Goal: Task Accomplishment & Management: Manage account settings

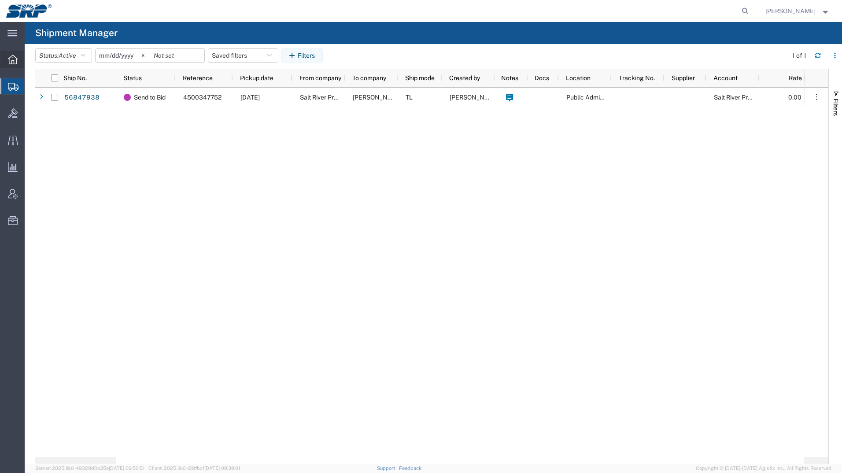
click at [12, 63] on icon at bounding box center [13, 60] width 10 height 10
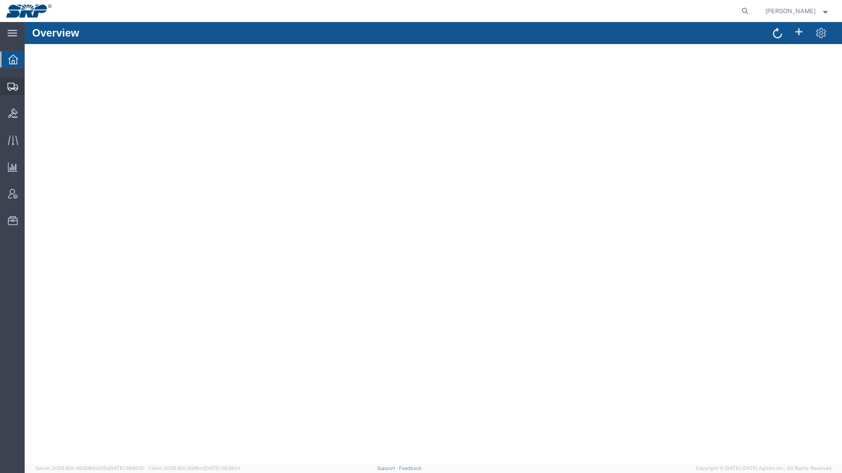
click at [13, 88] on icon at bounding box center [12, 87] width 11 height 8
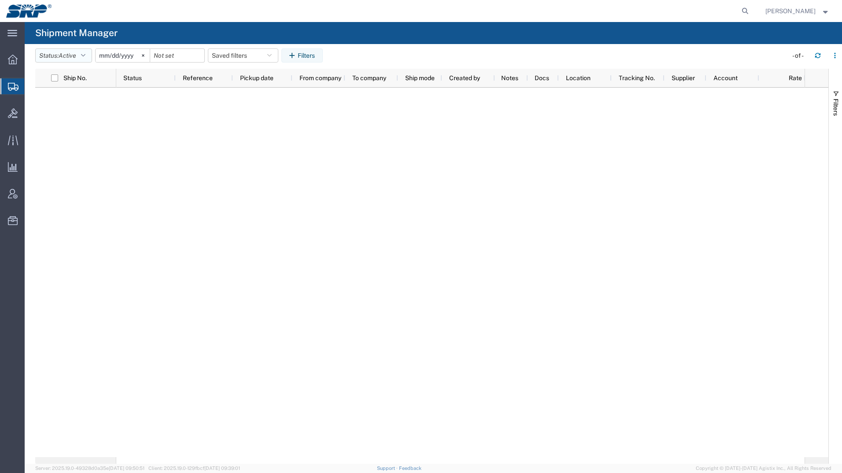
click at [63, 52] on span "Active" at bounding box center [68, 55] width 18 height 7
click at [51, 99] on span "All" at bounding box center [87, 102] width 103 height 14
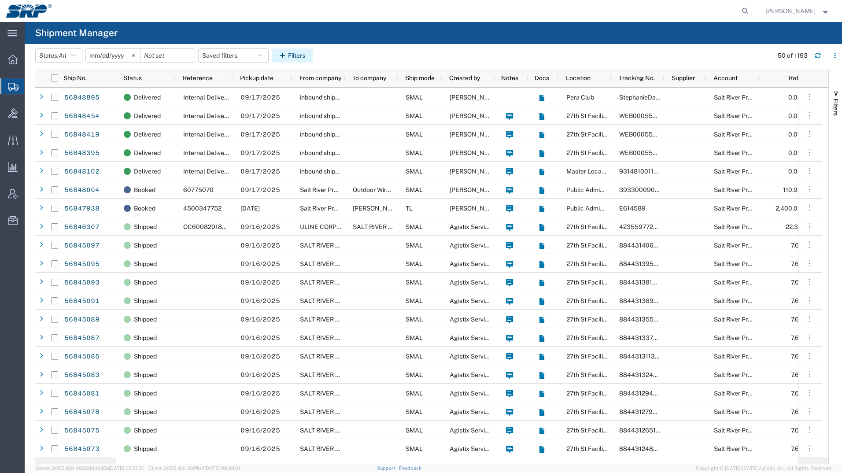
click at [310, 50] on button "Filters" at bounding box center [292, 55] width 41 height 14
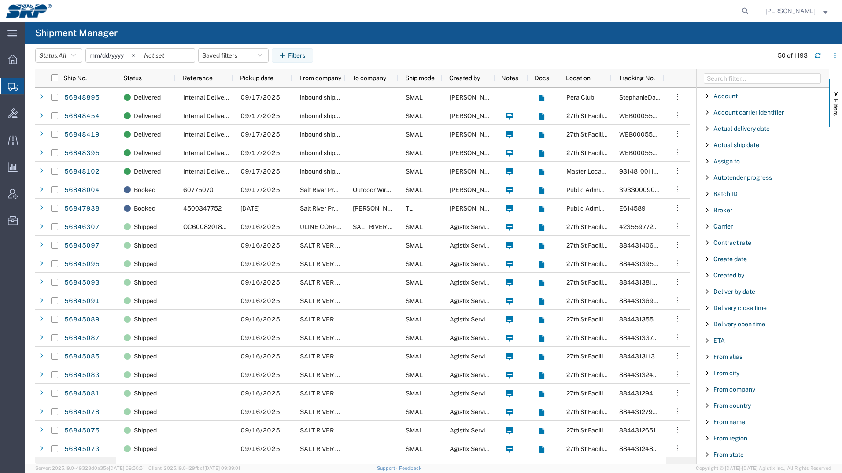
click at [719, 227] on span "Carrier" at bounding box center [722, 226] width 19 height 7
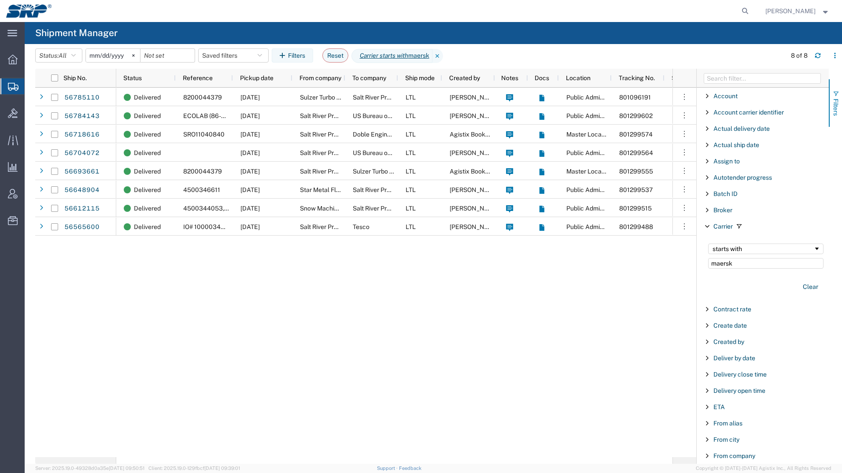
type input "maersk"
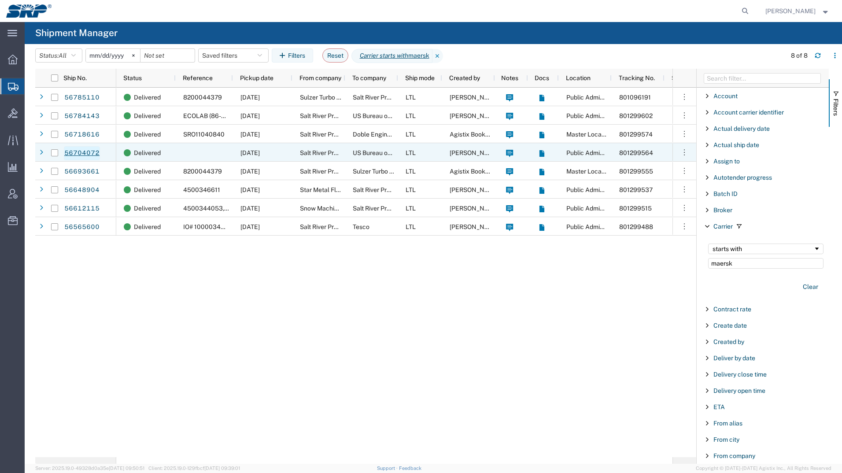
click at [76, 150] on link "56704072" at bounding box center [82, 153] width 36 height 14
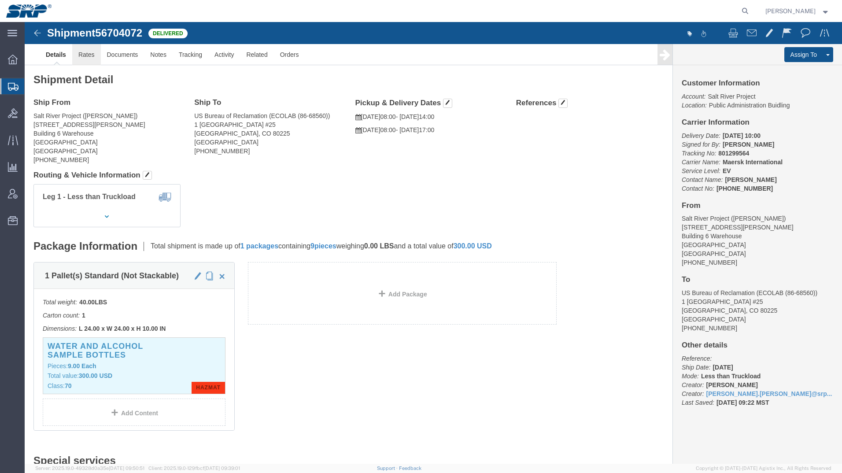
click link "Rates"
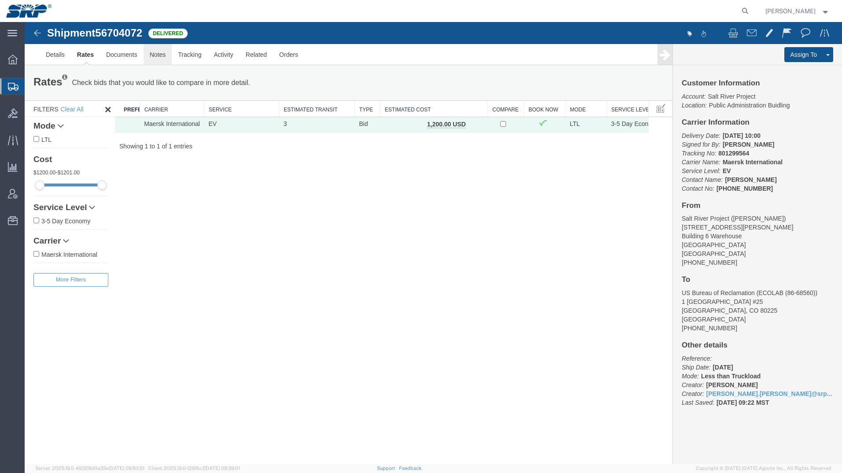
click at [163, 57] on link "Notes" at bounding box center [158, 54] width 29 height 21
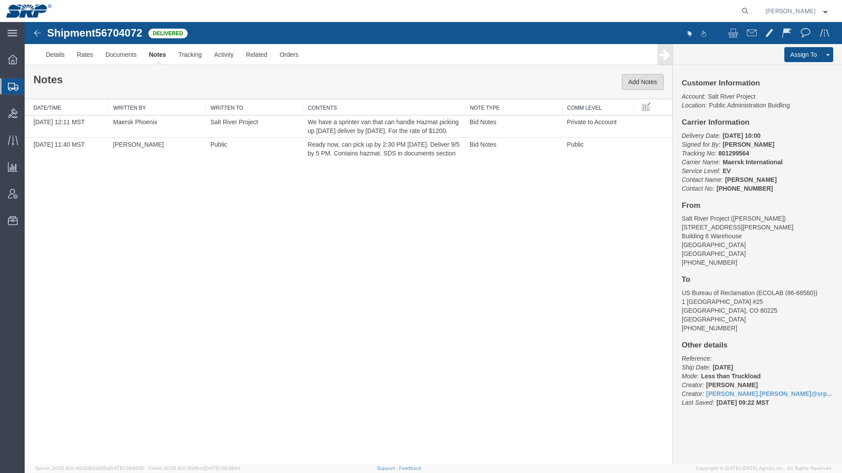
click at [645, 83] on button "Add Notes" at bounding box center [643, 82] width 42 height 16
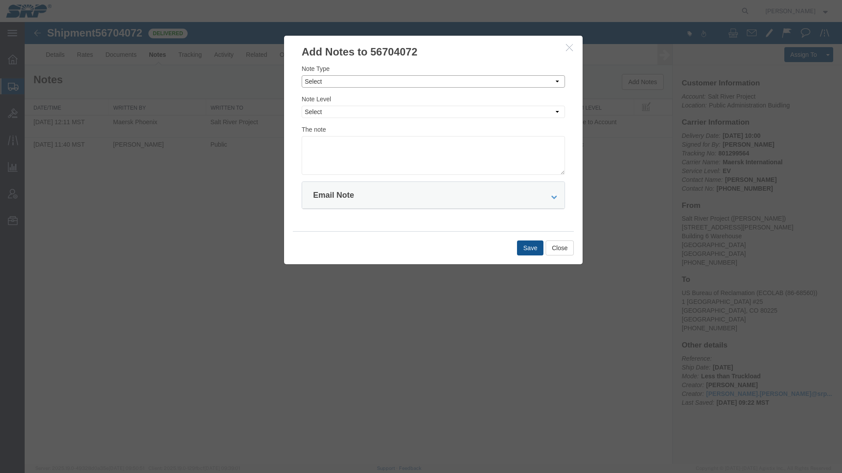
click at [335, 85] on select "Select Approval Bid Notes Carrier Change Notes Claim Notes Content Hazmat Notes…" at bounding box center [433, 81] width 263 height 12
select select "APPROVAL"
click at [302, 75] on select "Select Approval Bid Notes Carrier Change Notes Claim Notes Content Hazmat Notes…" at bounding box center [433, 81] width 263 height 12
click at [327, 111] on select "Select Private to Account Private to Vendor Public" at bounding box center [433, 112] width 263 height 12
select select "PRIVATE_TO_ACCOUNT"
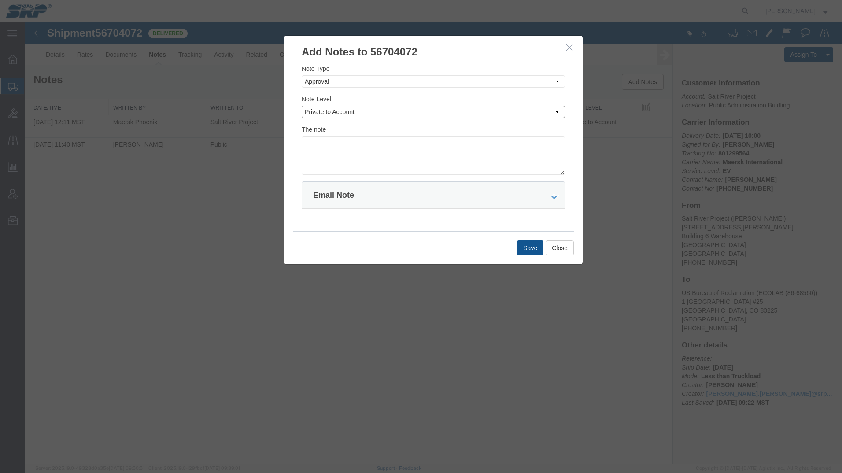
click at [302, 106] on select "Select Private to Account Private to Vendor Public" at bounding box center [433, 112] width 263 height 12
click at [328, 142] on textarea at bounding box center [433, 155] width 263 height 39
type textarea "801299564 $1200"
click at [528, 247] on button "Save" at bounding box center [530, 247] width 26 height 15
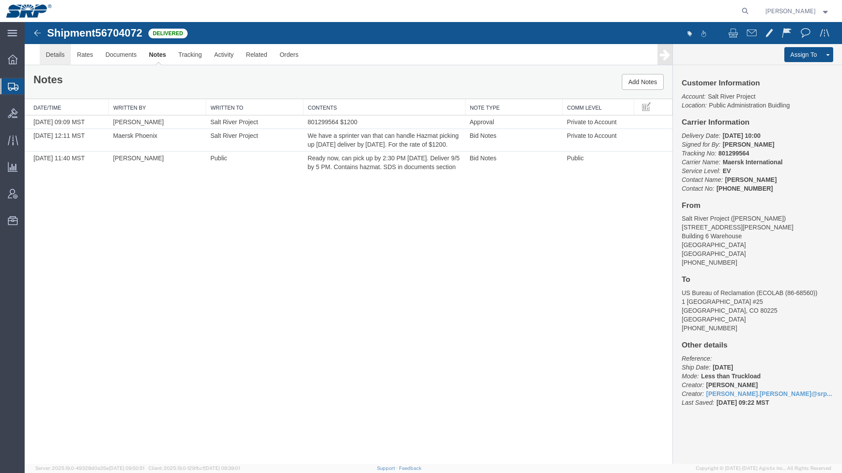
click at [48, 55] on link "Details" at bounding box center [55, 54] width 31 height 21
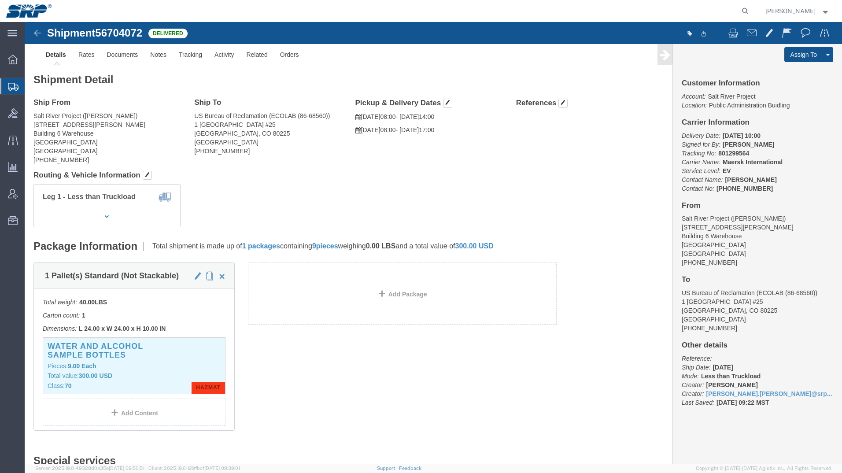
click img
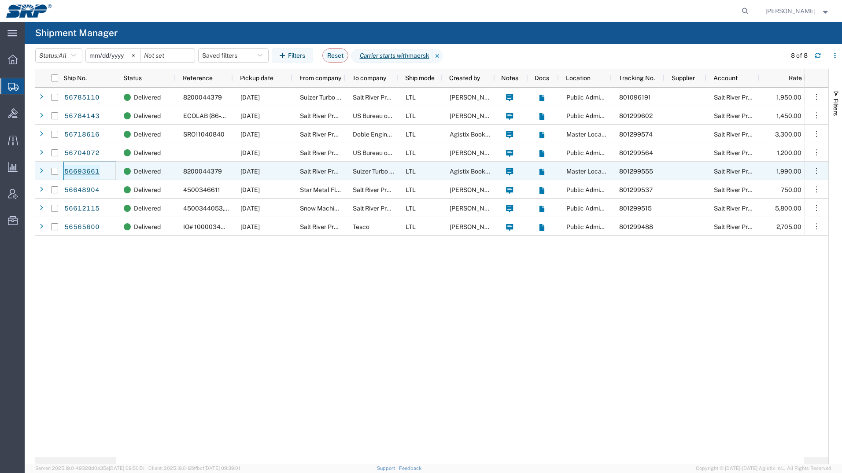
click at [76, 168] on link "56693661" at bounding box center [82, 172] width 36 height 14
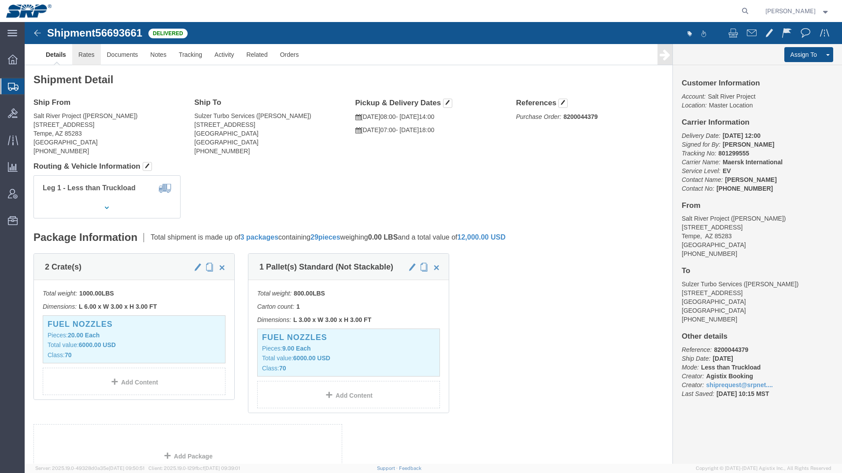
click link "Rates"
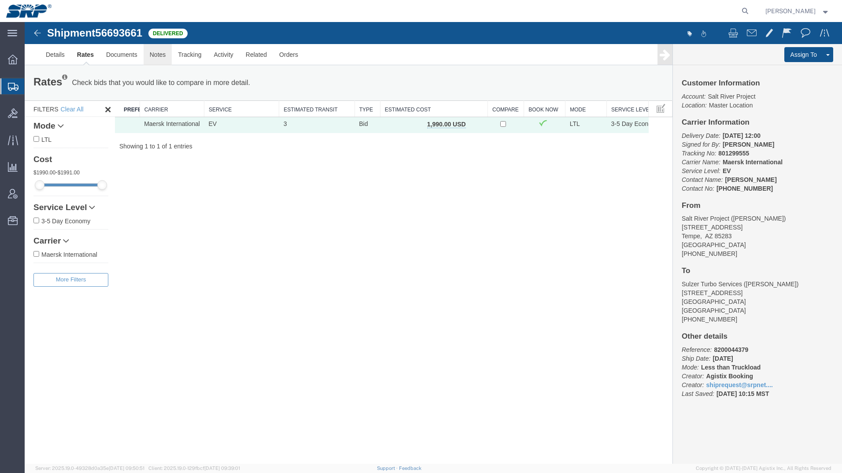
click at [166, 56] on link "Notes" at bounding box center [158, 54] width 29 height 21
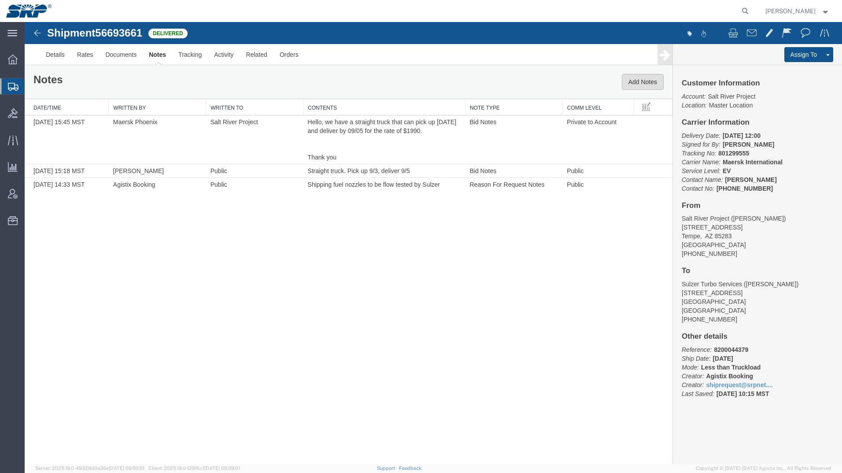
click at [642, 82] on button "Add Notes" at bounding box center [643, 82] width 42 height 16
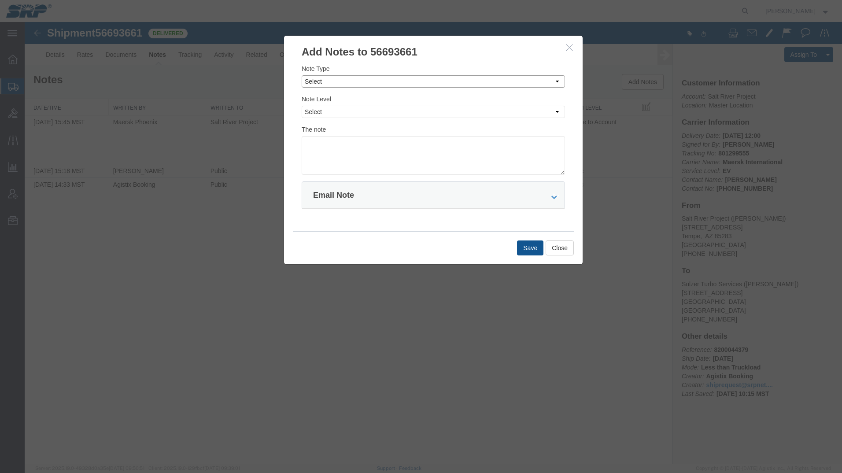
click at [321, 82] on select "Select Approval Bid Notes Carrier Change Notes Claim Notes Content Hazmat Notes…" at bounding box center [433, 81] width 263 height 12
select select "APPROVAL"
click at [302, 75] on select "Select Approval Bid Notes Carrier Change Notes Claim Notes Content Hazmat Notes…" at bounding box center [433, 81] width 263 height 12
click at [317, 111] on select "Select Private to Account Private to Vendor Public" at bounding box center [433, 112] width 263 height 12
select select "PRIVATE_TO_ACCOUNT"
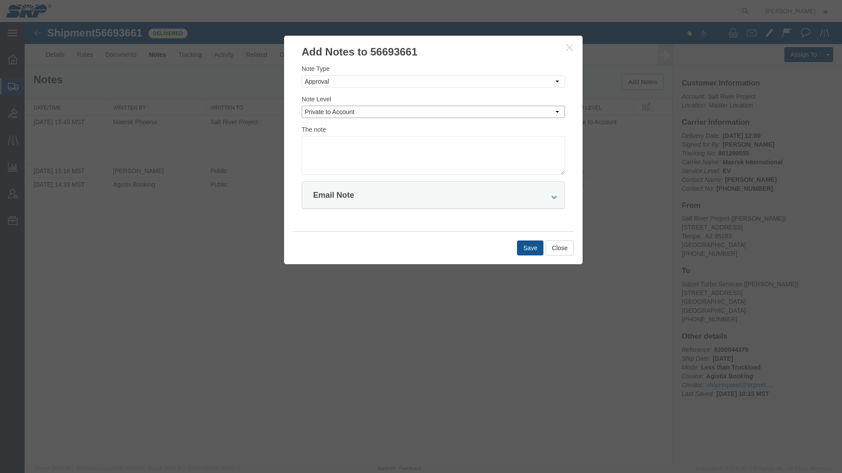
click at [302, 106] on select "Select Private to Account Private to Vendor Public" at bounding box center [433, 112] width 263 height 12
click at [317, 145] on textarea at bounding box center [433, 155] width 263 height 39
type textarea "801299555 $1990"
click at [530, 245] on button "Save" at bounding box center [530, 247] width 26 height 15
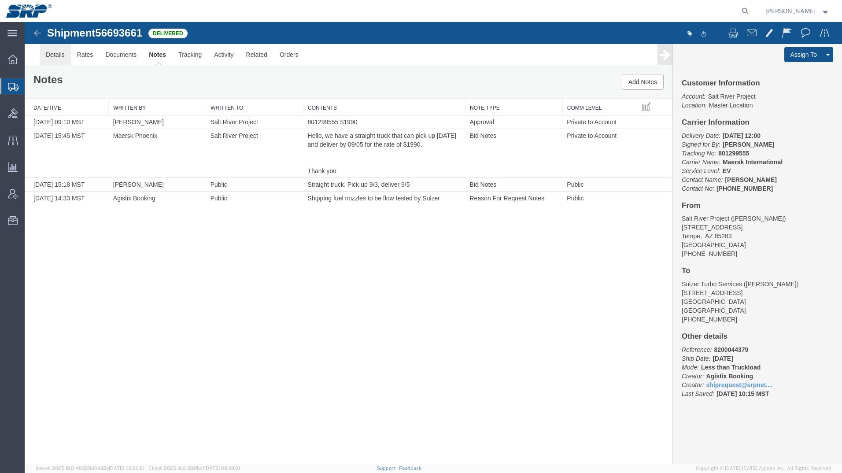
click at [53, 59] on link "Details" at bounding box center [55, 54] width 31 height 21
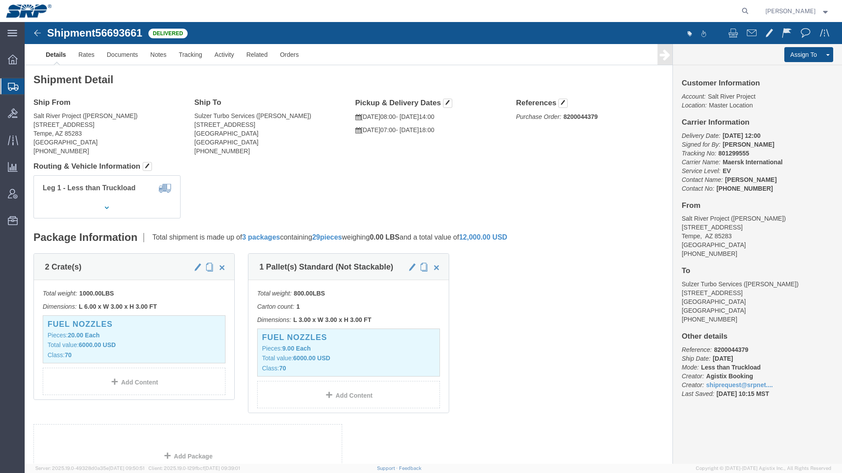
click img
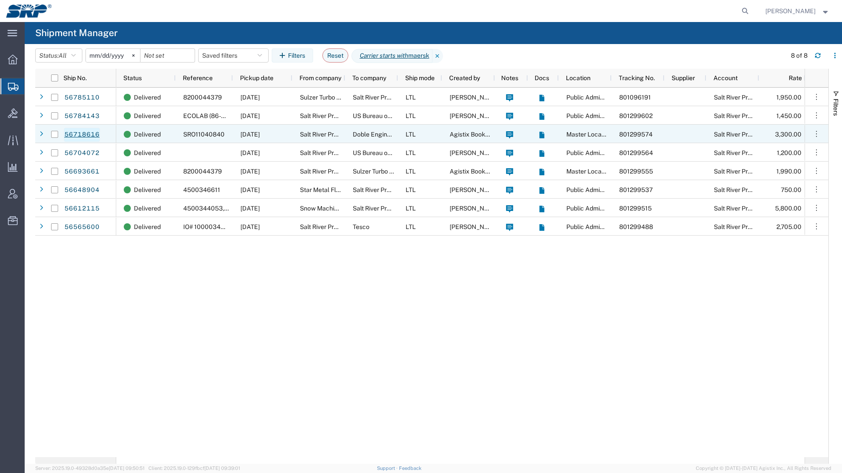
click at [79, 132] on link "56718616" at bounding box center [82, 135] width 36 height 14
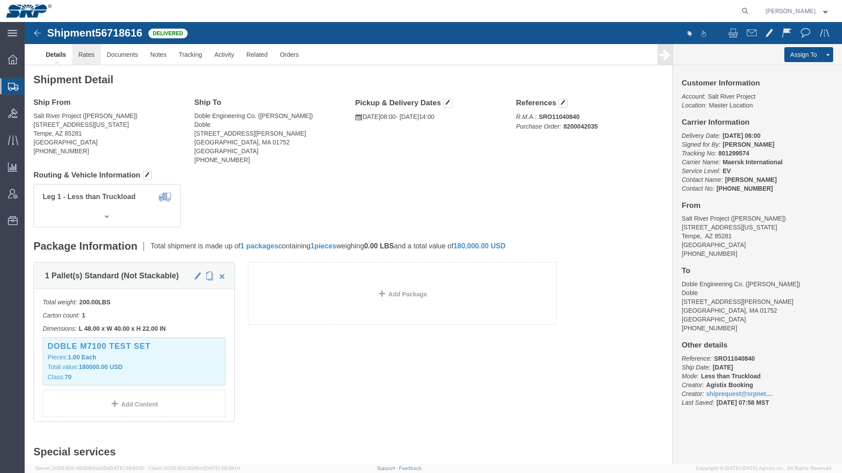
click link "Rates"
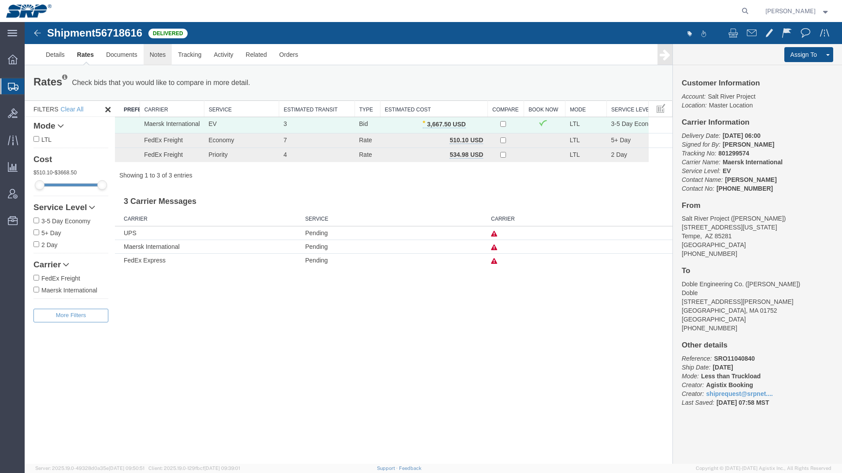
click at [157, 53] on link "Notes" at bounding box center [158, 54] width 29 height 21
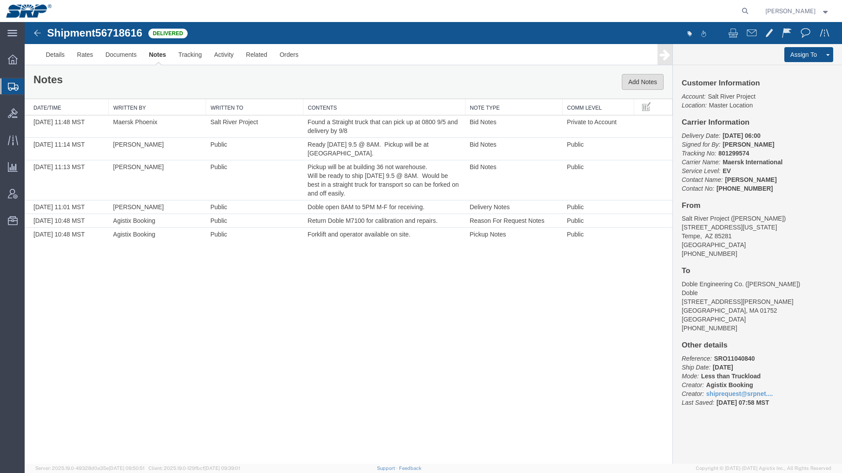
click at [648, 80] on button "Add Notes" at bounding box center [643, 82] width 42 height 16
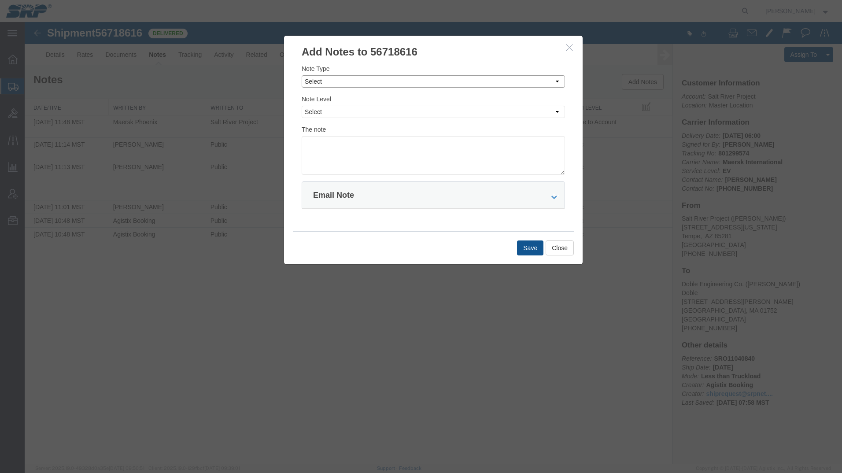
click at [381, 82] on select "Select Approval Bid Notes Carrier Change Notes Claim Notes Content Hazmat Notes…" at bounding box center [433, 81] width 263 height 12
select select "APPROVAL"
click at [302, 75] on select "Select Approval Bid Notes Carrier Change Notes Claim Notes Content Hazmat Notes…" at bounding box center [433, 81] width 263 height 12
click at [349, 112] on select "Select Private to Account Private to Vendor Public" at bounding box center [433, 112] width 263 height 12
select select "PRIVATE_TO_ACCOUNT"
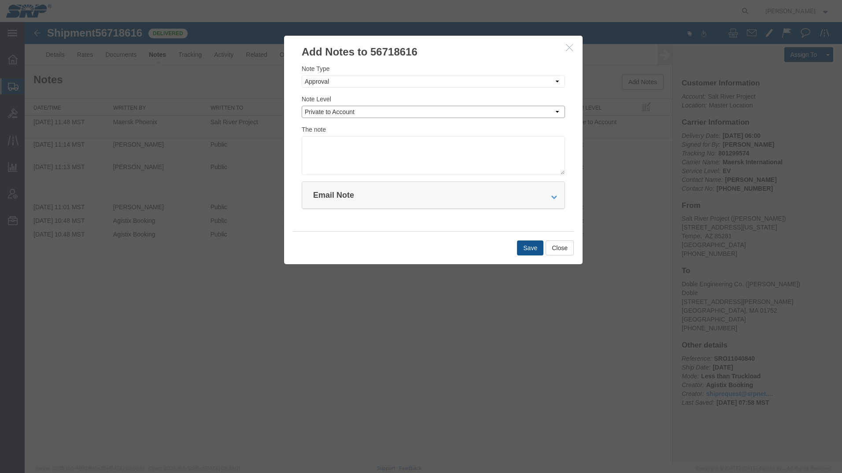
click at [302, 106] on select "Select Private to Account Private to Vendor Public" at bounding box center [433, 112] width 263 height 12
click at [339, 148] on textarea at bounding box center [433, 155] width 263 height 39
type textarea "801299574 $3667.50"
click at [527, 250] on button "Save" at bounding box center [530, 247] width 26 height 15
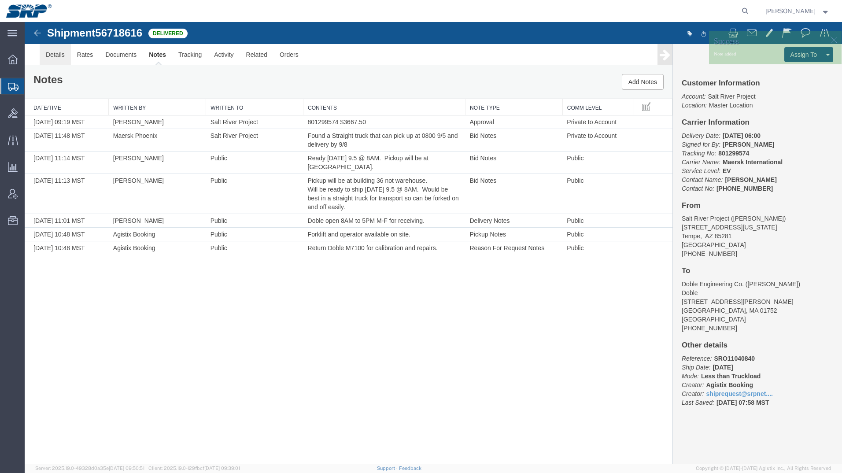
click at [46, 52] on link "Details" at bounding box center [55, 54] width 31 height 21
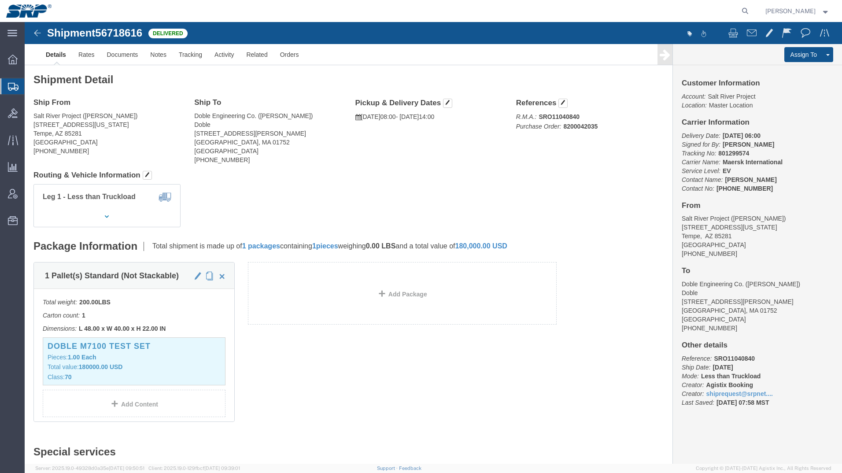
click img
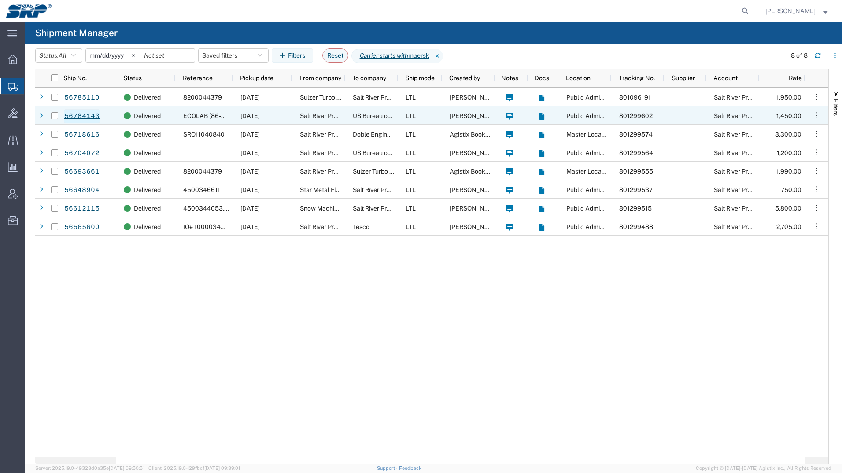
click at [71, 112] on link "56784143" at bounding box center [82, 116] width 36 height 14
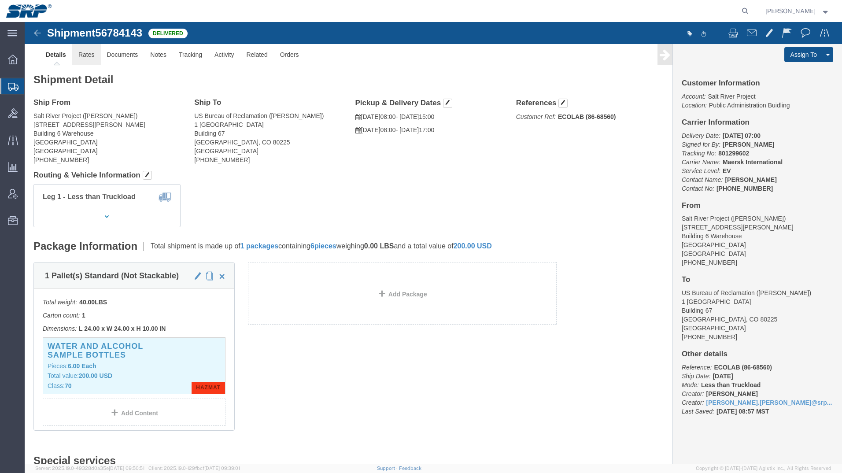
click link "Rates"
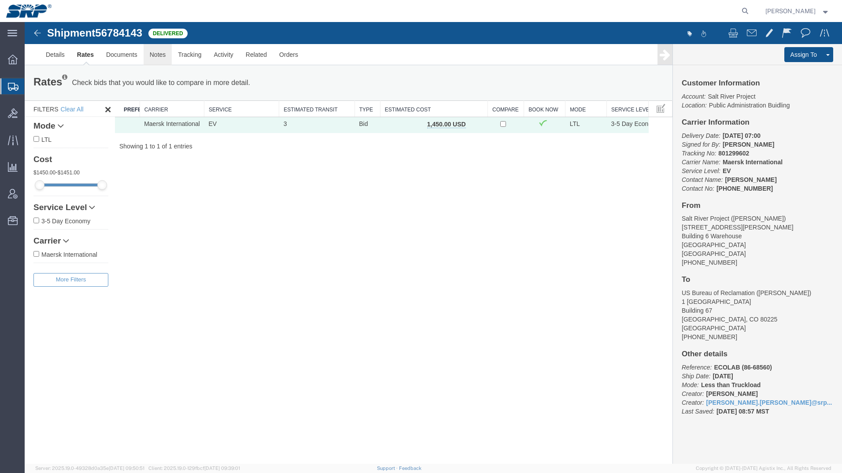
click at [155, 59] on link "Notes" at bounding box center [158, 54] width 29 height 21
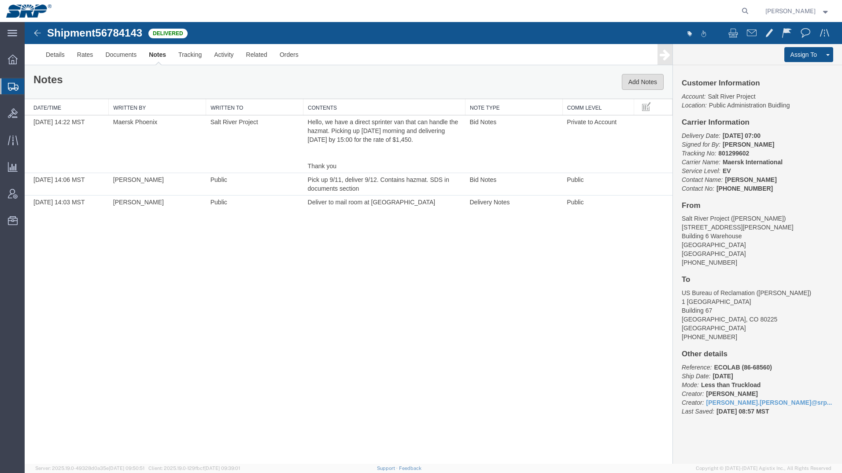
click at [632, 84] on button "Add Notes" at bounding box center [643, 82] width 42 height 16
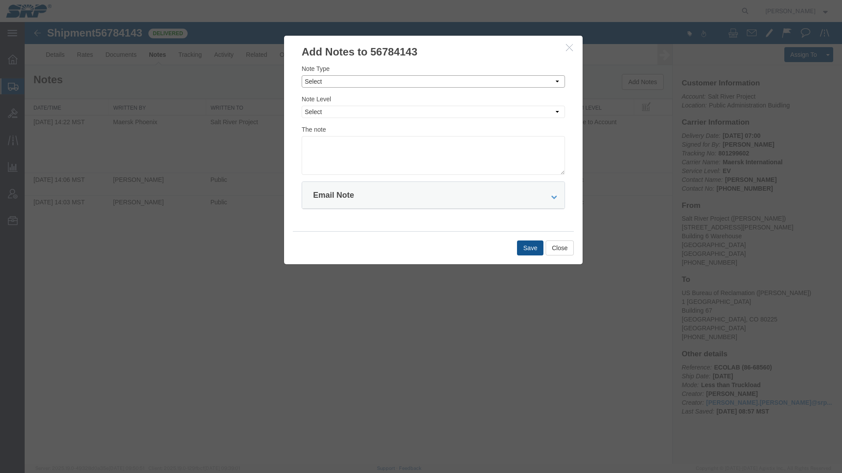
click at [349, 83] on select "Select Approval Bid Notes Carrier Change Notes Claim Notes Content Hazmat Notes…" at bounding box center [433, 81] width 263 height 12
select select "APPROVAL"
click at [302, 75] on select "Select Approval Bid Notes Carrier Change Notes Claim Notes Content Hazmat Notes…" at bounding box center [433, 81] width 263 height 12
click at [335, 113] on select "Select Private to Account Private to Vendor Public" at bounding box center [433, 112] width 263 height 12
select select "PRIVATE_TO_ACCOUNT"
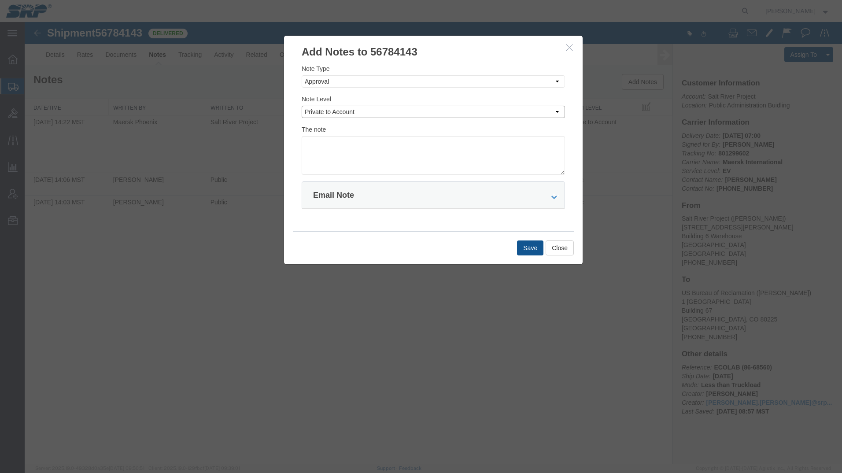
click at [302, 106] on select "Select Private to Account Private to Vendor Public" at bounding box center [433, 112] width 263 height 12
click at [330, 149] on textarea at bounding box center [433, 155] width 263 height 39
type textarea "801299602 $1450"
click at [529, 245] on button "Save" at bounding box center [530, 247] width 26 height 15
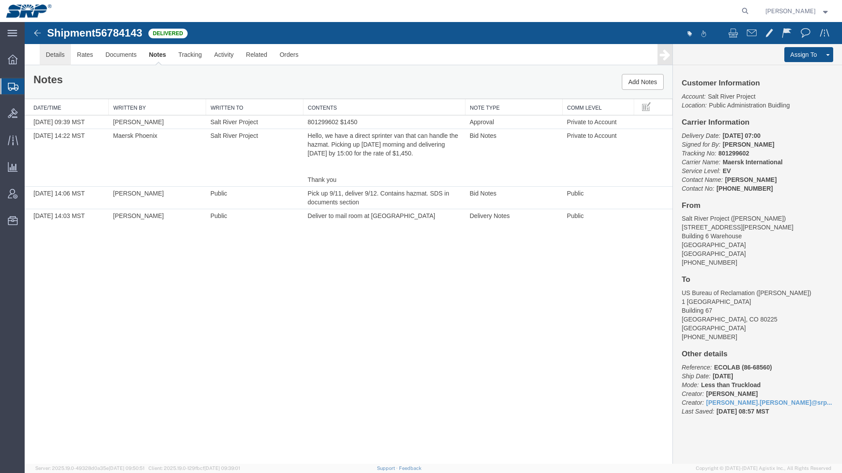
click at [49, 59] on link "Details" at bounding box center [55, 54] width 31 height 21
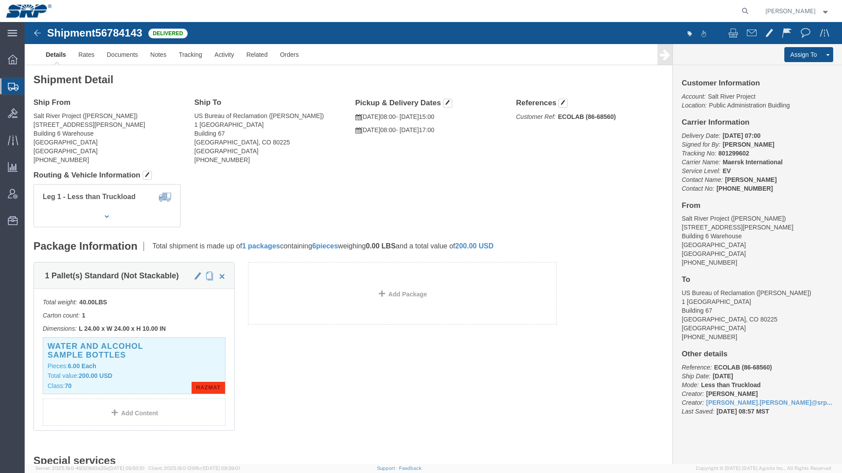
click div "1 Pallet(s) Standard (Not Stackable) Total weight: 40.00 LBS Carton count: 1 Di…"
click img
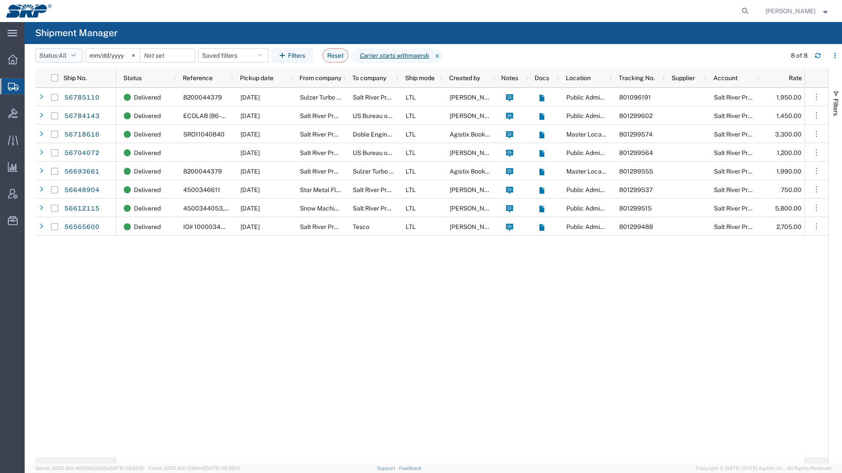
click at [70, 54] on button "Status: All" at bounding box center [58, 55] width 47 height 14
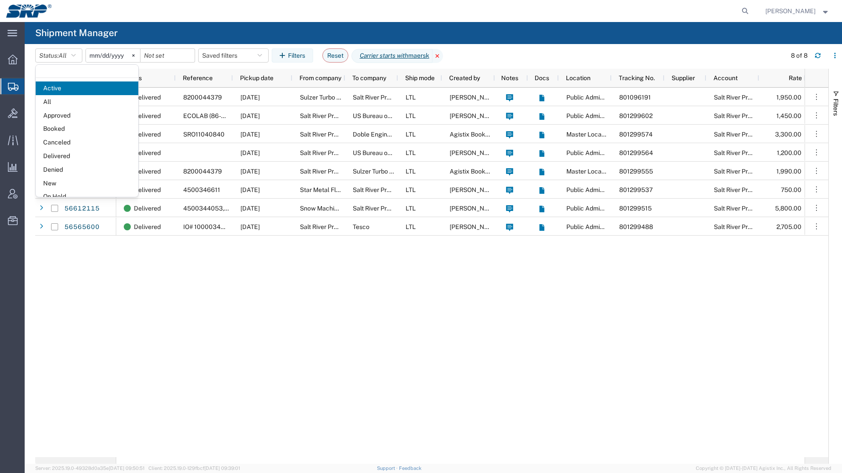
click at [443, 55] on icon at bounding box center [437, 56] width 11 height 14
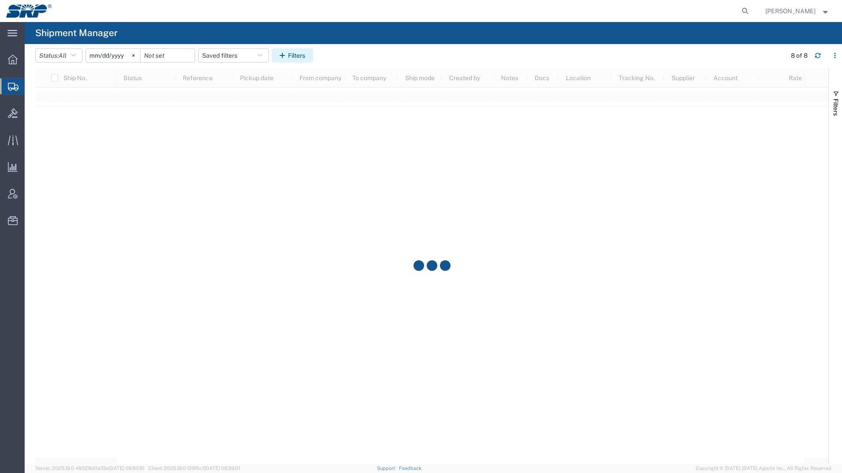
click at [305, 55] on button "Filters" at bounding box center [292, 55] width 41 height 14
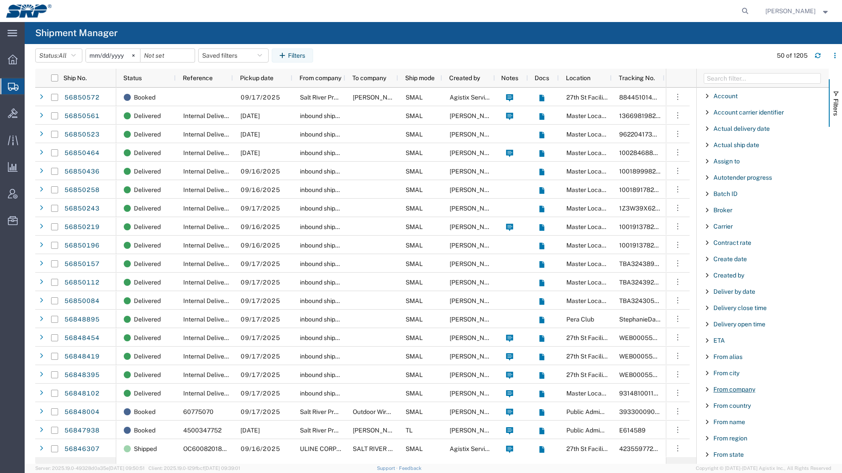
click at [745, 390] on span "From company" at bounding box center [734, 389] width 42 height 7
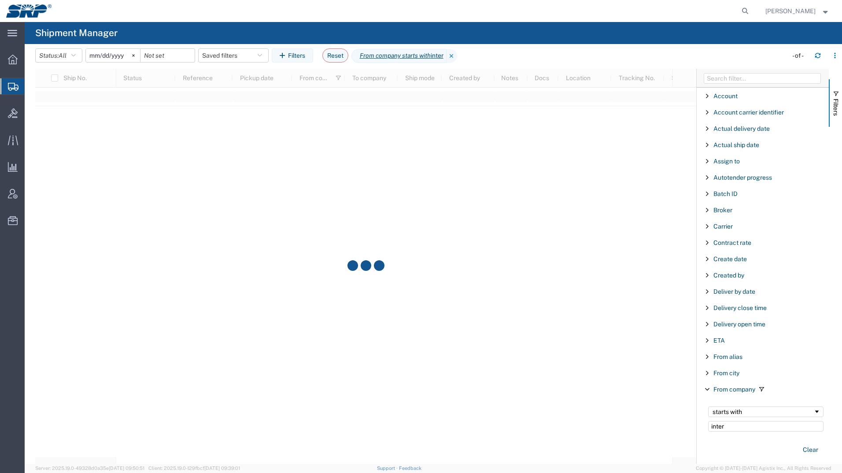
type input "inter"
click at [407, 350] on div at bounding box center [365, 266] width 661 height 395
click at [457, 56] on icon at bounding box center [451, 56] width 11 height 14
click at [297, 55] on button "Filters" at bounding box center [292, 55] width 41 height 14
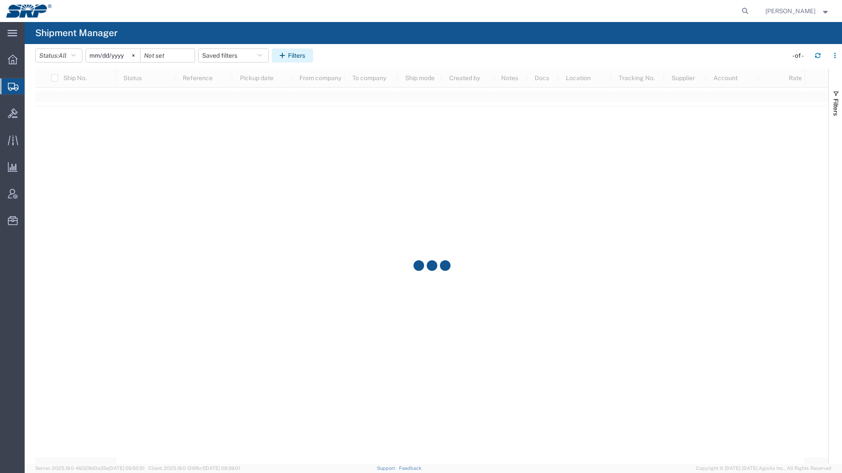
click at [297, 55] on button "Filters" at bounding box center [292, 55] width 41 height 14
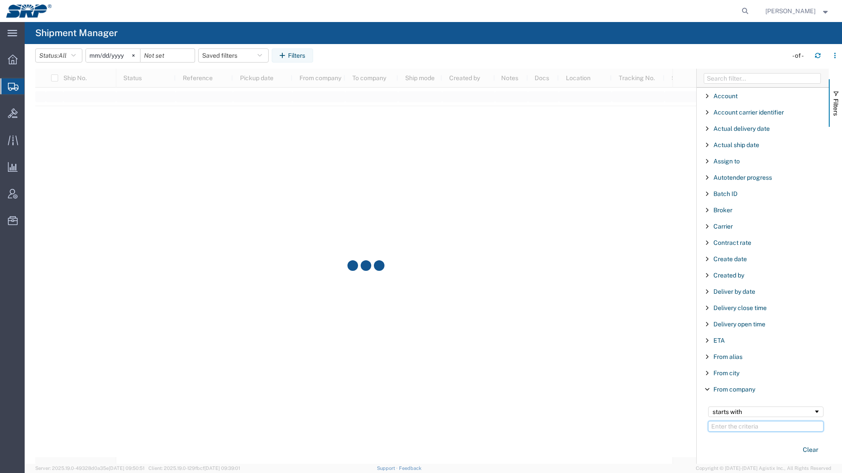
click at [755, 427] on input "Filter Value" at bounding box center [765, 426] width 115 height 11
type input "interwest"
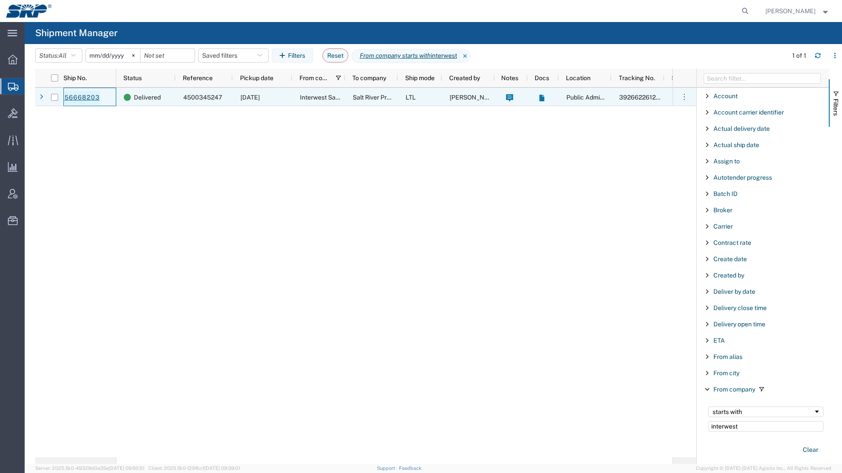
click at [92, 101] on link "56668203" at bounding box center [82, 98] width 36 height 14
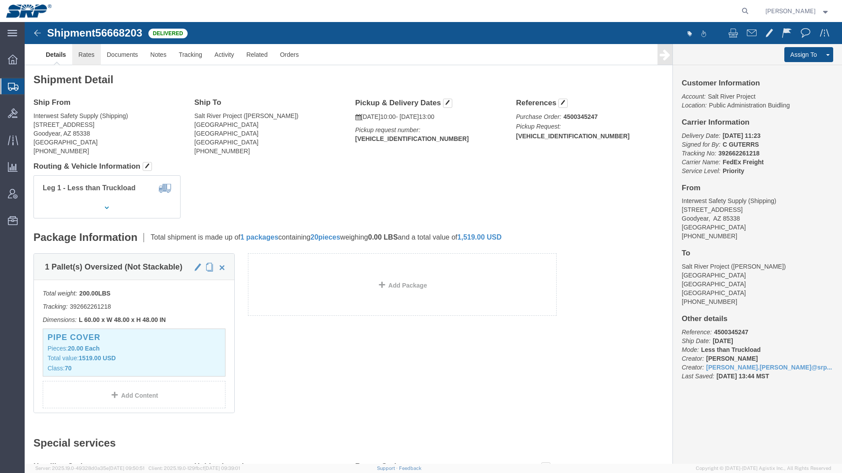
click link "Rates"
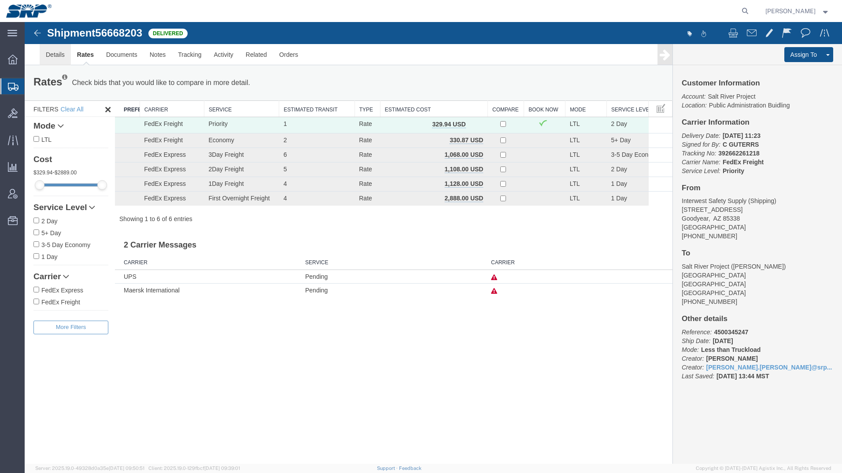
click at [55, 55] on link "Details" at bounding box center [55, 54] width 31 height 21
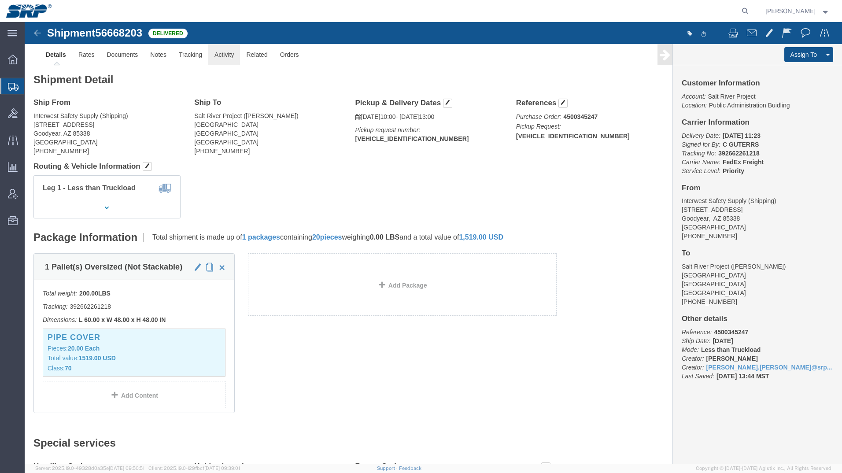
click link "Activity"
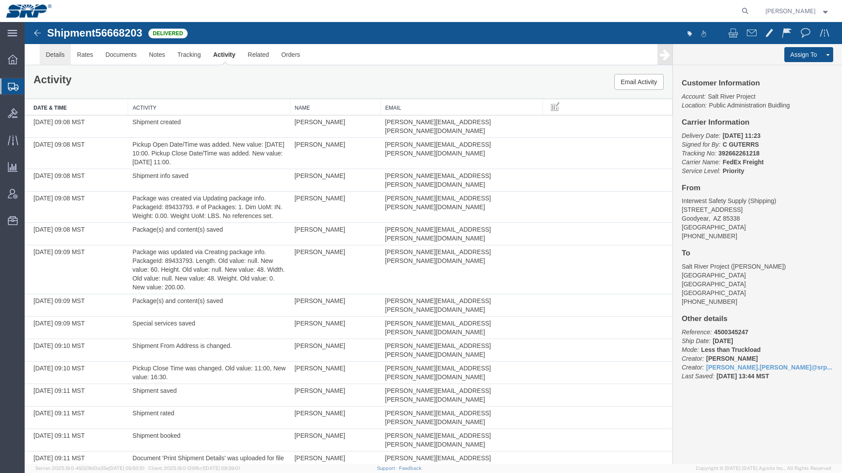
click at [55, 55] on link "Details" at bounding box center [55, 54] width 31 height 21
